Goal: Complete application form: Complete application form

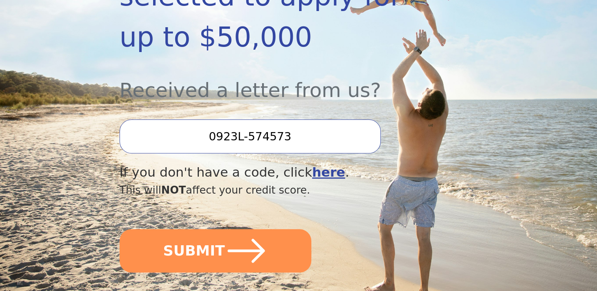
scroll to position [237, 0]
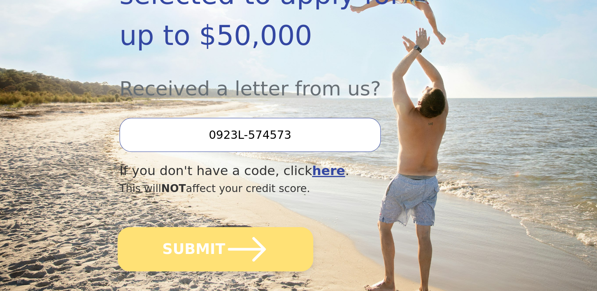
click at [183, 228] on button "SUBMIT" at bounding box center [216, 249] width 196 height 44
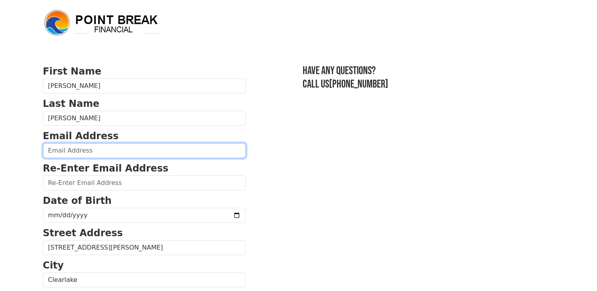
click at [75, 152] on input "email" at bounding box center [144, 150] width 203 height 15
click at [76, 143] on input "email" at bounding box center [144, 150] width 203 height 15
type input "Daniellerbowerman@gmail.com"
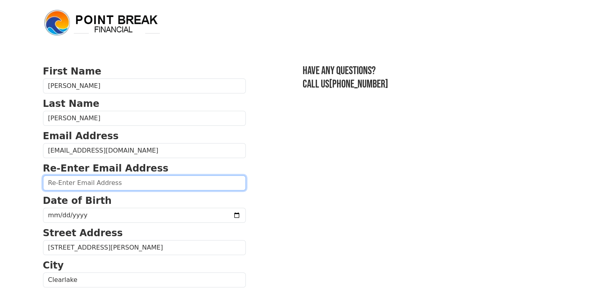
type input "Daniellerbowerman@gmail.com"
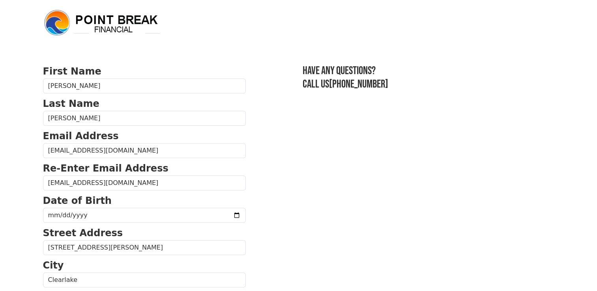
type input "(707) 513-3735"
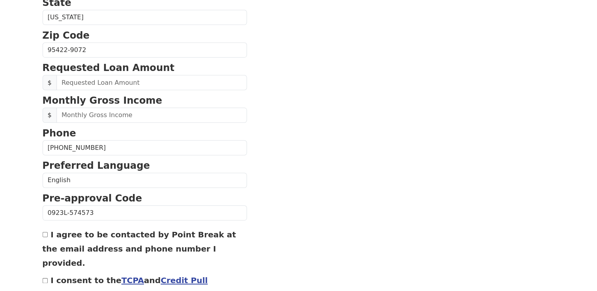
scroll to position [294, 0]
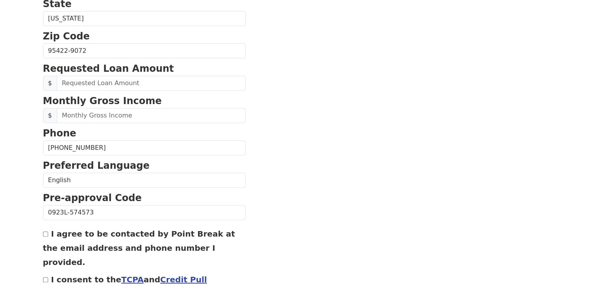
click at [93, 67] on strong "Requested Loan Amount" at bounding box center [108, 68] width 131 height 11
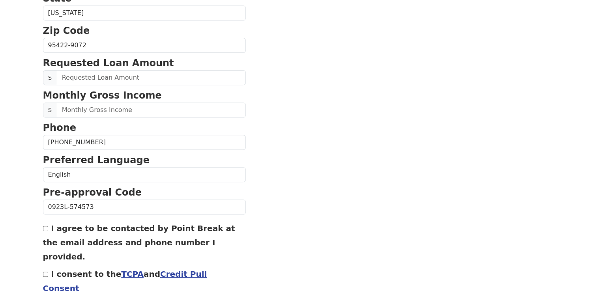
scroll to position [297, 0]
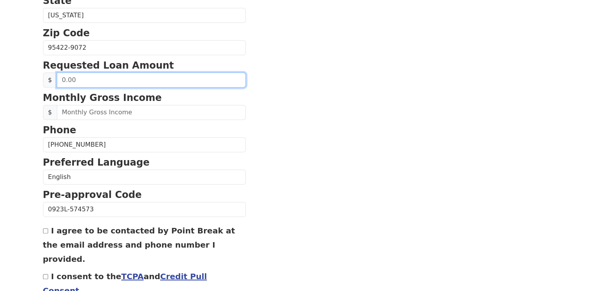
click at [92, 77] on input "text" at bounding box center [151, 80] width 189 height 15
type input "10,000.00"
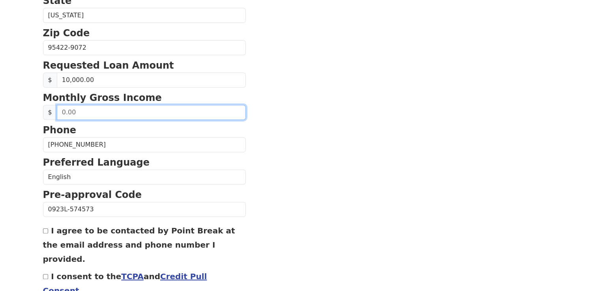
click at [71, 114] on input "text" at bounding box center [151, 112] width 189 height 15
type input "3,000.00"
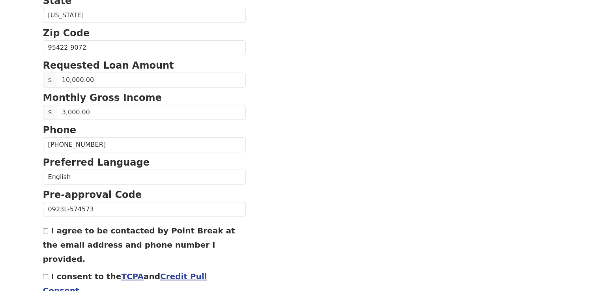
click at [64, 132] on strong "Phone" at bounding box center [60, 130] width 34 height 11
click at [46, 231] on input "I agree to be contacted by Point Break at the email address and phone number I …" at bounding box center [45, 230] width 5 height 5
checkbox input "true"
click at [45, 274] on input "I consent to the TCPA and Credit Pull Consent" at bounding box center [45, 276] width 5 height 5
checkbox input "true"
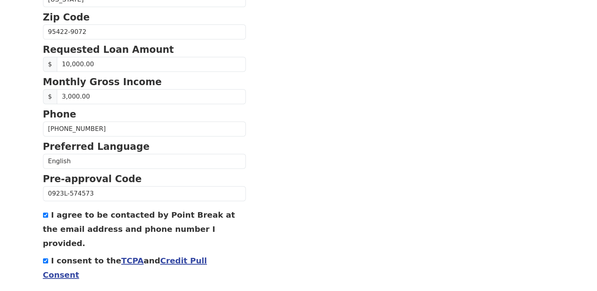
scroll to position [340, 0]
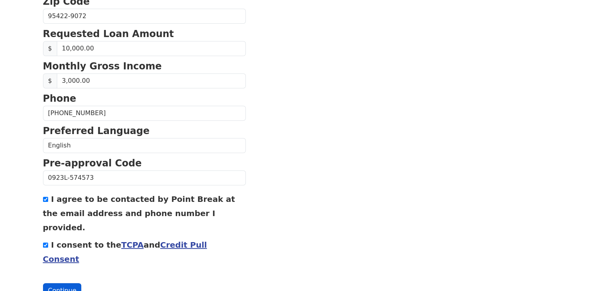
click at [55, 283] on button "Continue" at bounding box center [62, 290] width 39 height 15
click at [56, 283] on button "Continue" at bounding box center [62, 290] width 39 height 15
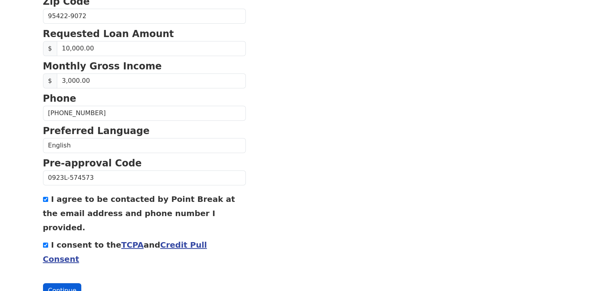
click at [56, 283] on button "Continue" at bounding box center [62, 290] width 39 height 15
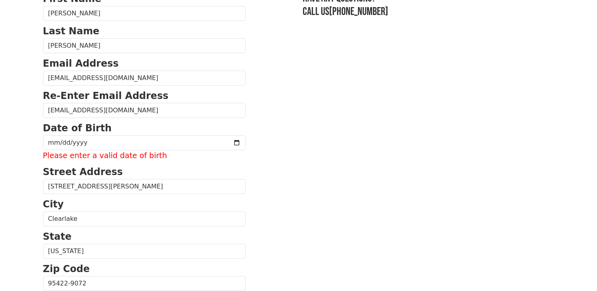
scroll to position [72, 0]
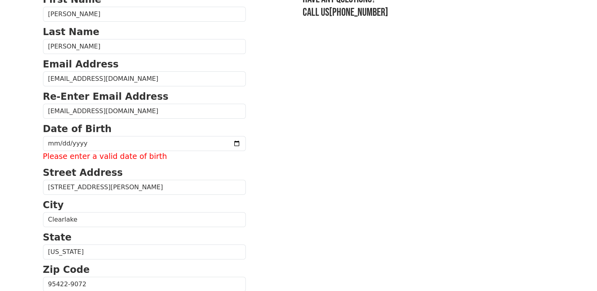
click at [70, 203] on p "City" at bounding box center [144, 205] width 203 height 14
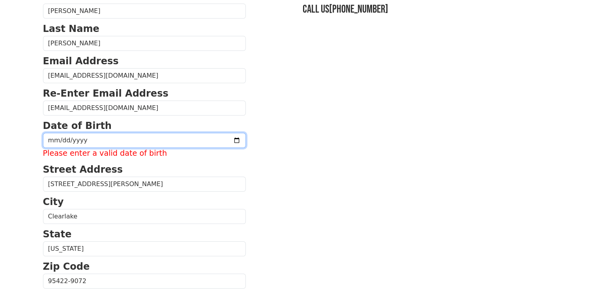
click at [51, 141] on input "date" at bounding box center [144, 140] width 203 height 15
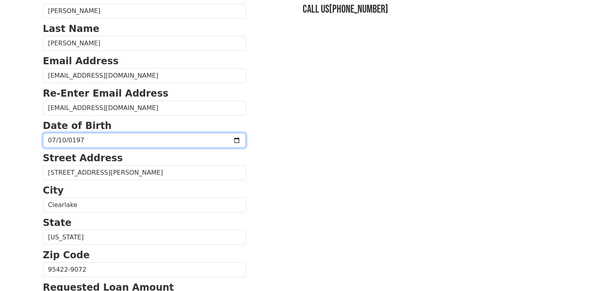
type input "1973-07-10"
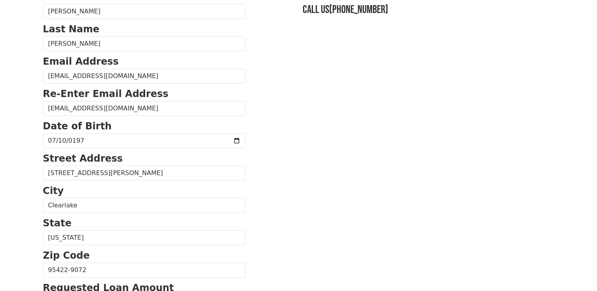
click at [18, 174] on body "First Name Danielle Last Name Bowerman Email Address Daniellerbowerman@gmail.co…" at bounding box center [298, 70] width 597 height 291
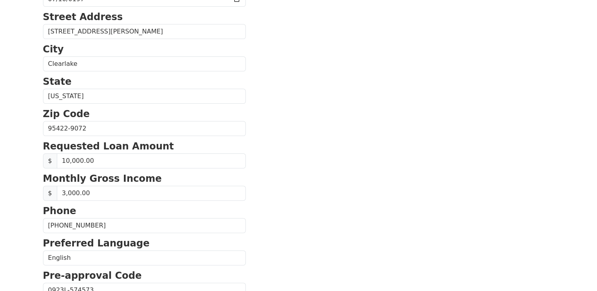
scroll to position [217, 0]
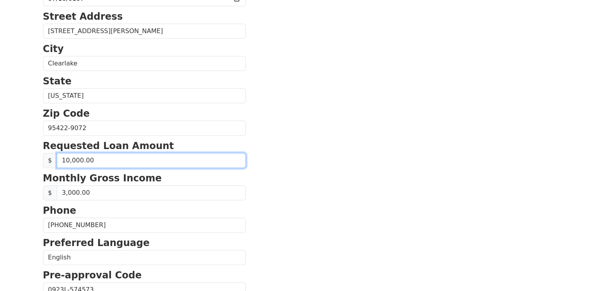
click at [87, 159] on input "10,000.00" at bounding box center [151, 160] width 189 height 15
type input "10,000.00"
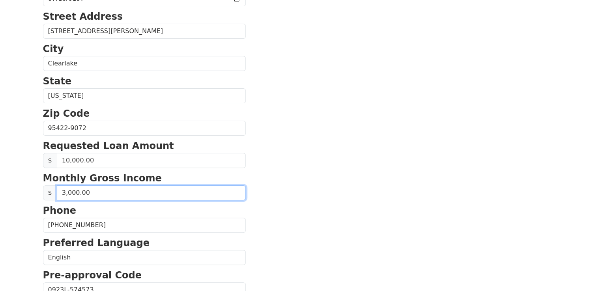
click at [92, 192] on input "3,000.00" at bounding box center [151, 192] width 189 height 15
type input "2,800.00"
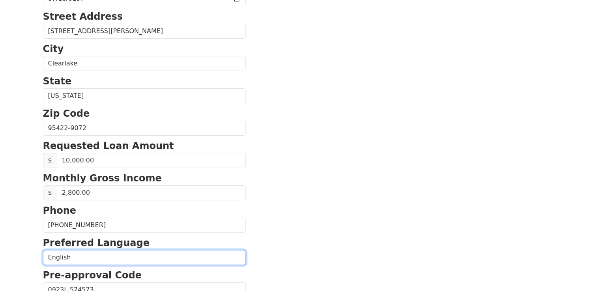
click at [170, 250] on select "English Spanish" at bounding box center [144, 257] width 203 height 15
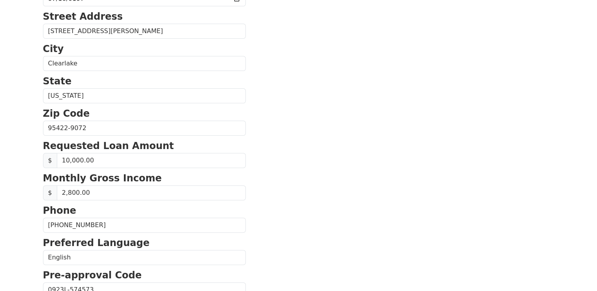
click at [244, 262] on section "First Name Danielle Last Name Bowerman Email Address Daniellerbowerman@gmail.co…" at bounding box center [298, 129] width 511 height 563
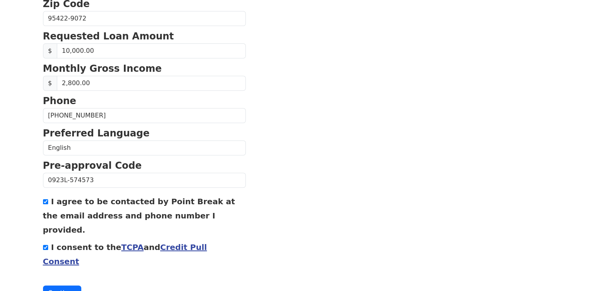
scroll to position [327, 0]
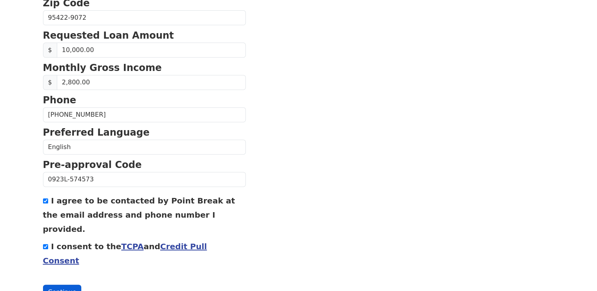
click at [63, 285] on button "Continue" at bounding box center [62, 292] width 39 height 15
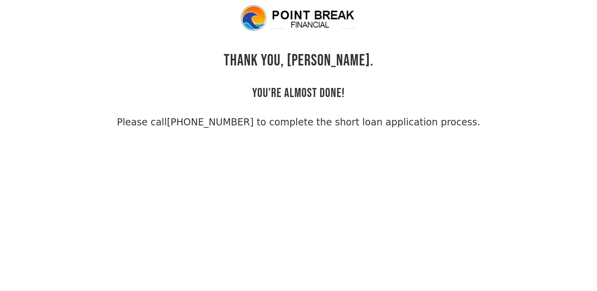
scroll to position [18, 0]
